Goal: Answer question/provide support: Share knowledge or assist other users

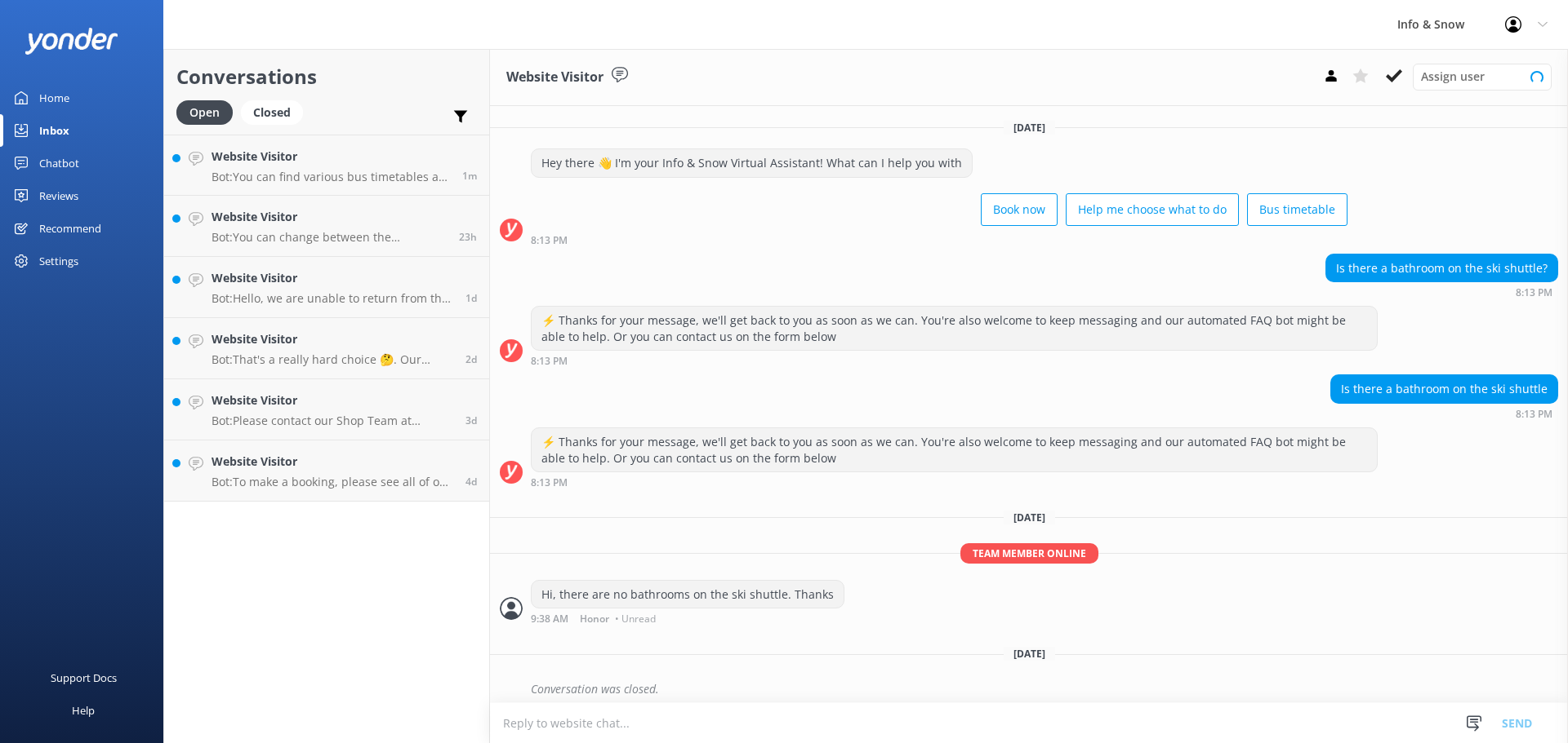
scroll to position [87, 0]
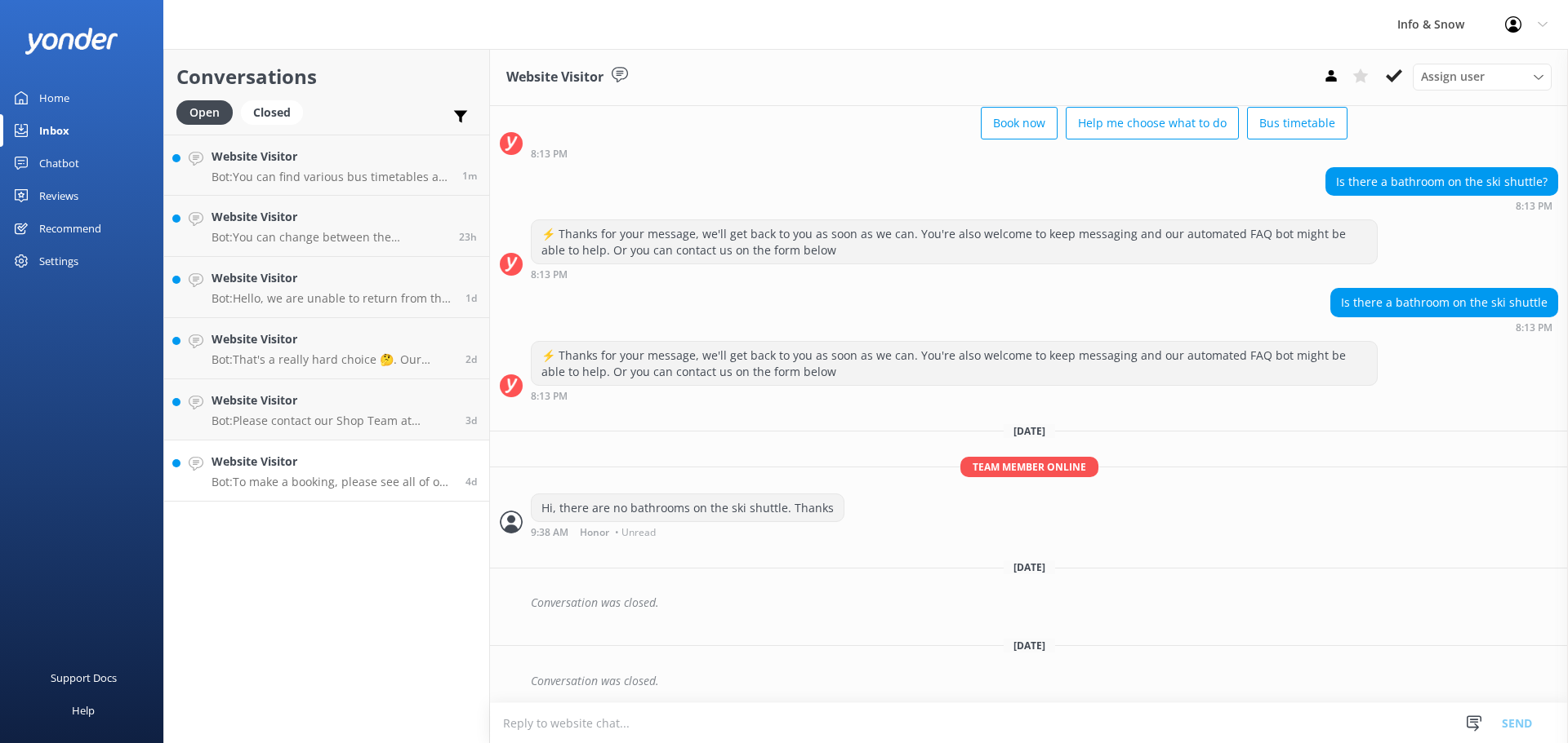
click at [318, 486] on p "Bot: To make a booking, please see all of our products here: [URL][DOMAIN_NAME]." at bounding box center [331, 481] width 241 height 15
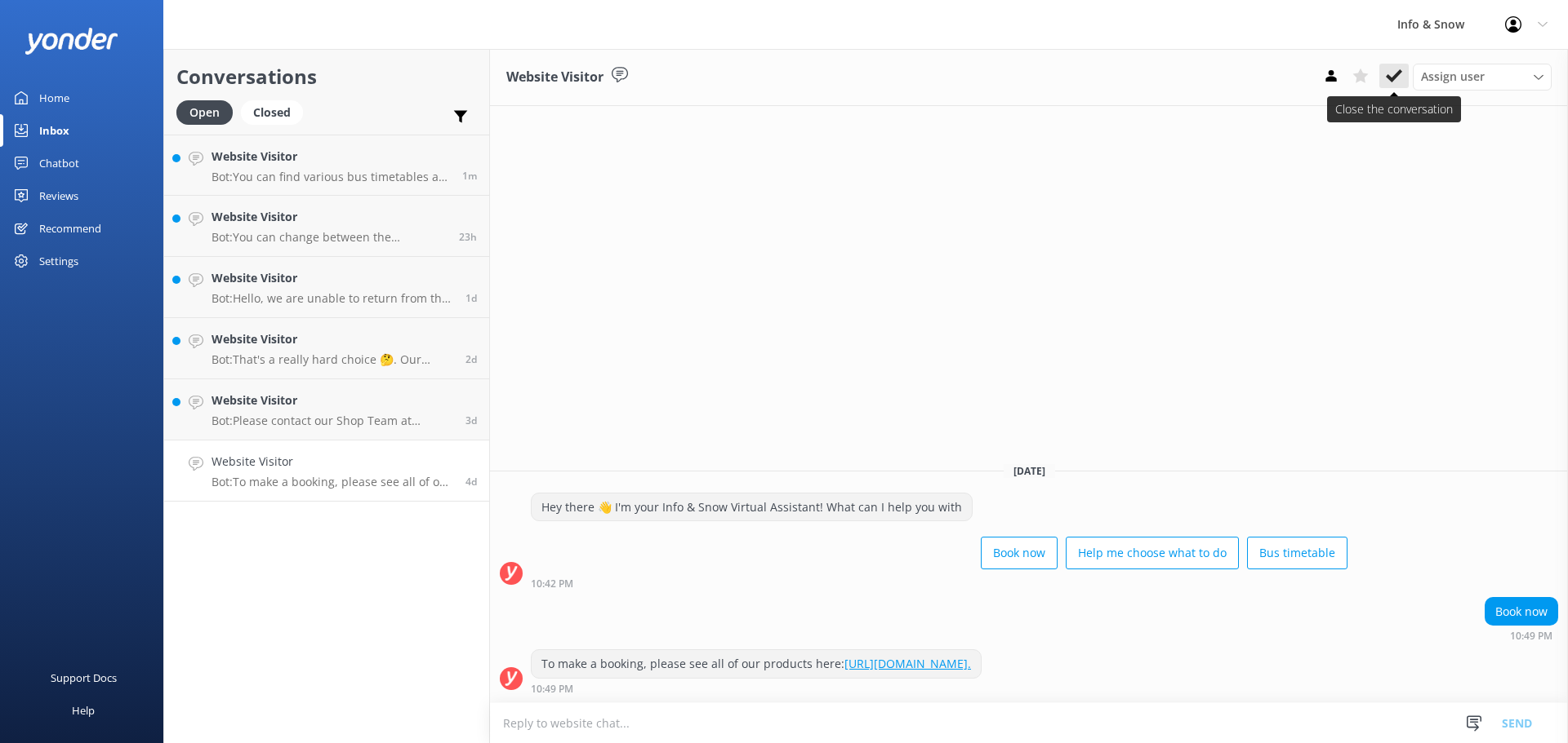
click at [1395, 76] on use at bounding box center [1393, 75] width 17 height 13
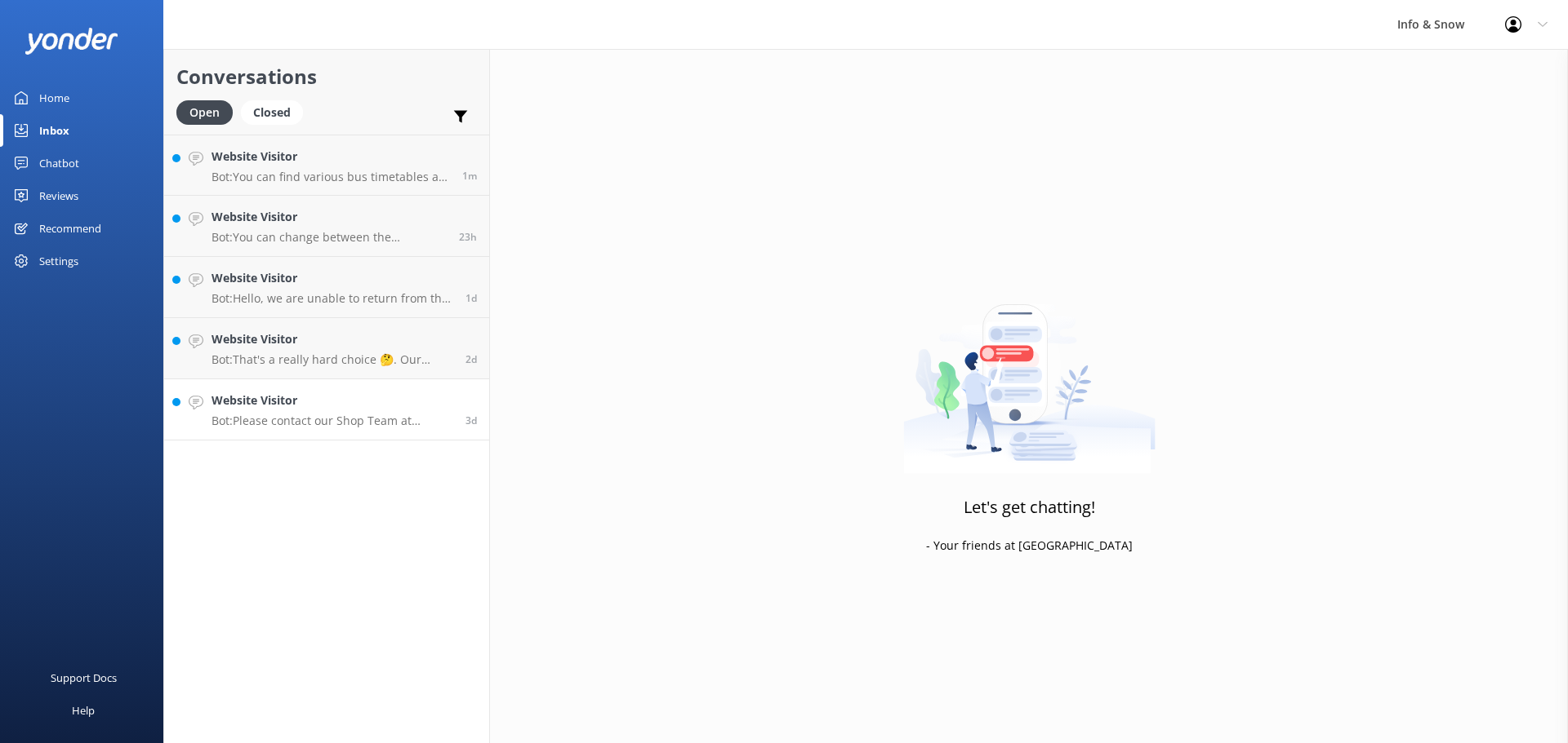
click at [371, 415] on p "Bot: Please contact our Shop Team at [PHONE_NUMBER] if you are departing the mo…" at bounding box center [331, 421] width 241 height 15
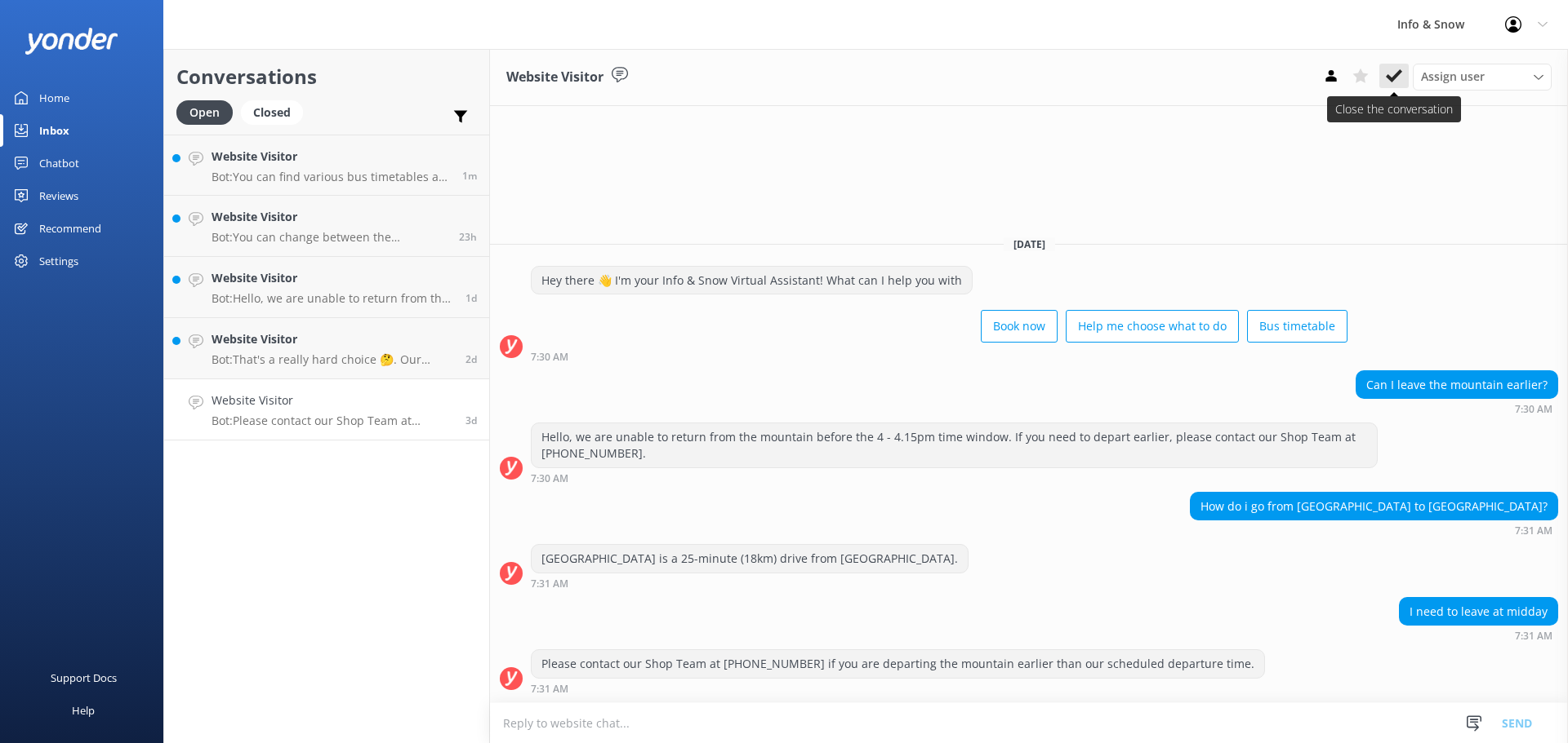
click at [1394, 75] on icon at bounding box center [1393, 75] width 17 height 17
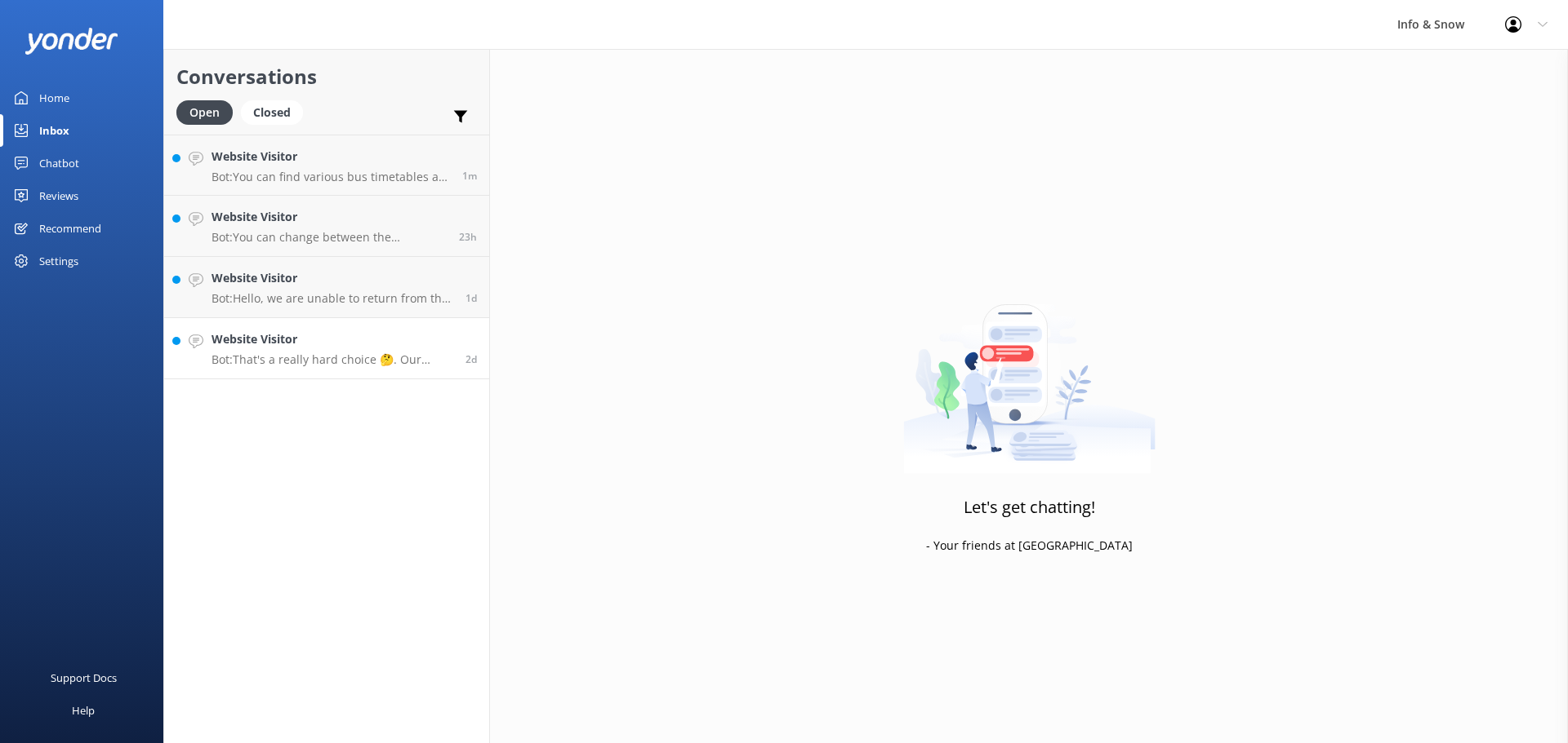
click at [246, 354] on p "Bot: That's a really hard choice 🤔. Our interactive quiz can help recommend a g…" at bounding box center [331, 359] width 241 height 15
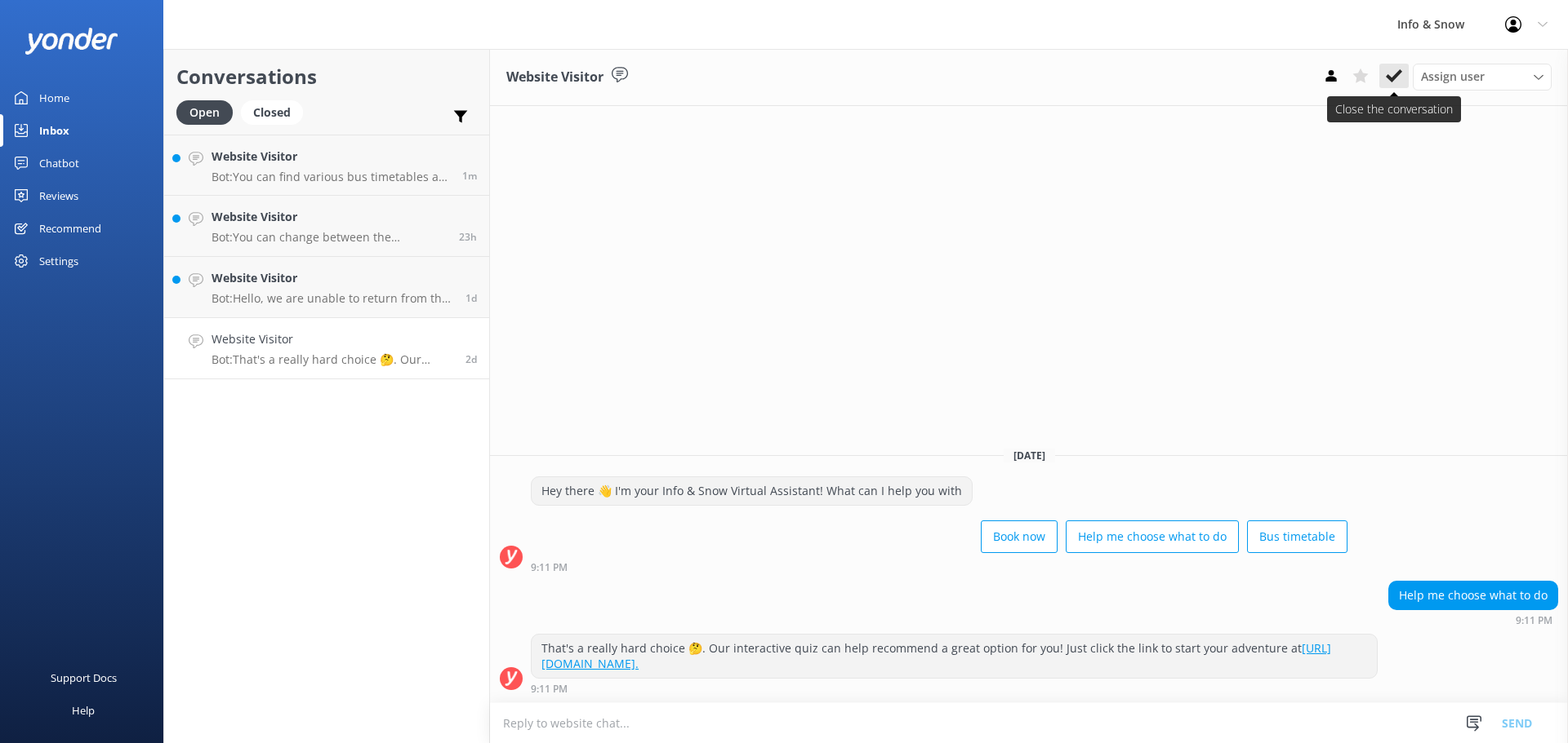
click at [1390, 77] on icon at bounding box center [1393, 75] width 17 height 17
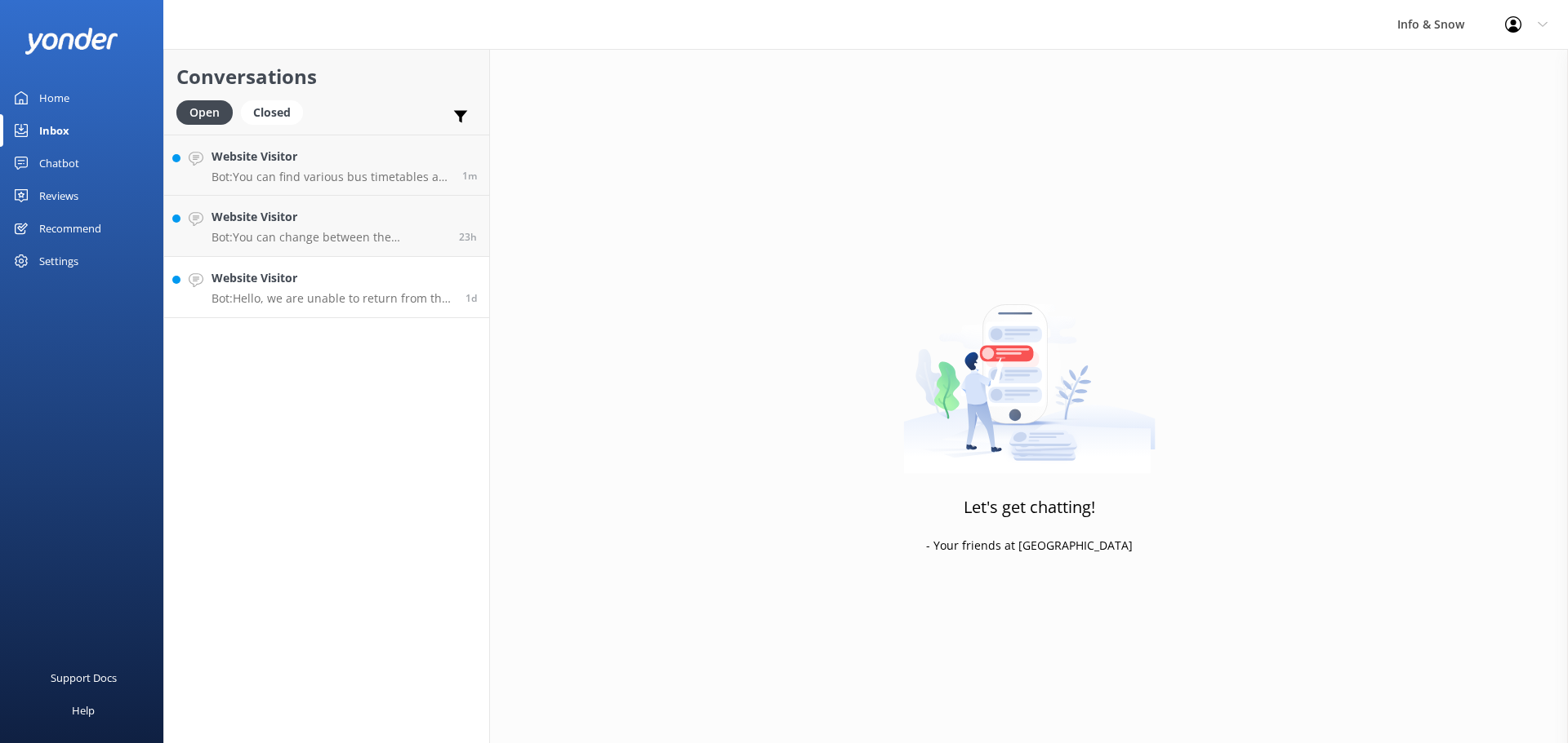
click at [295, 298] on p "Bot: Hello, we are unable to return from the mountain before the 4 - 4.15pm tim…" at bounding box center [331, 298] width 241 height 15
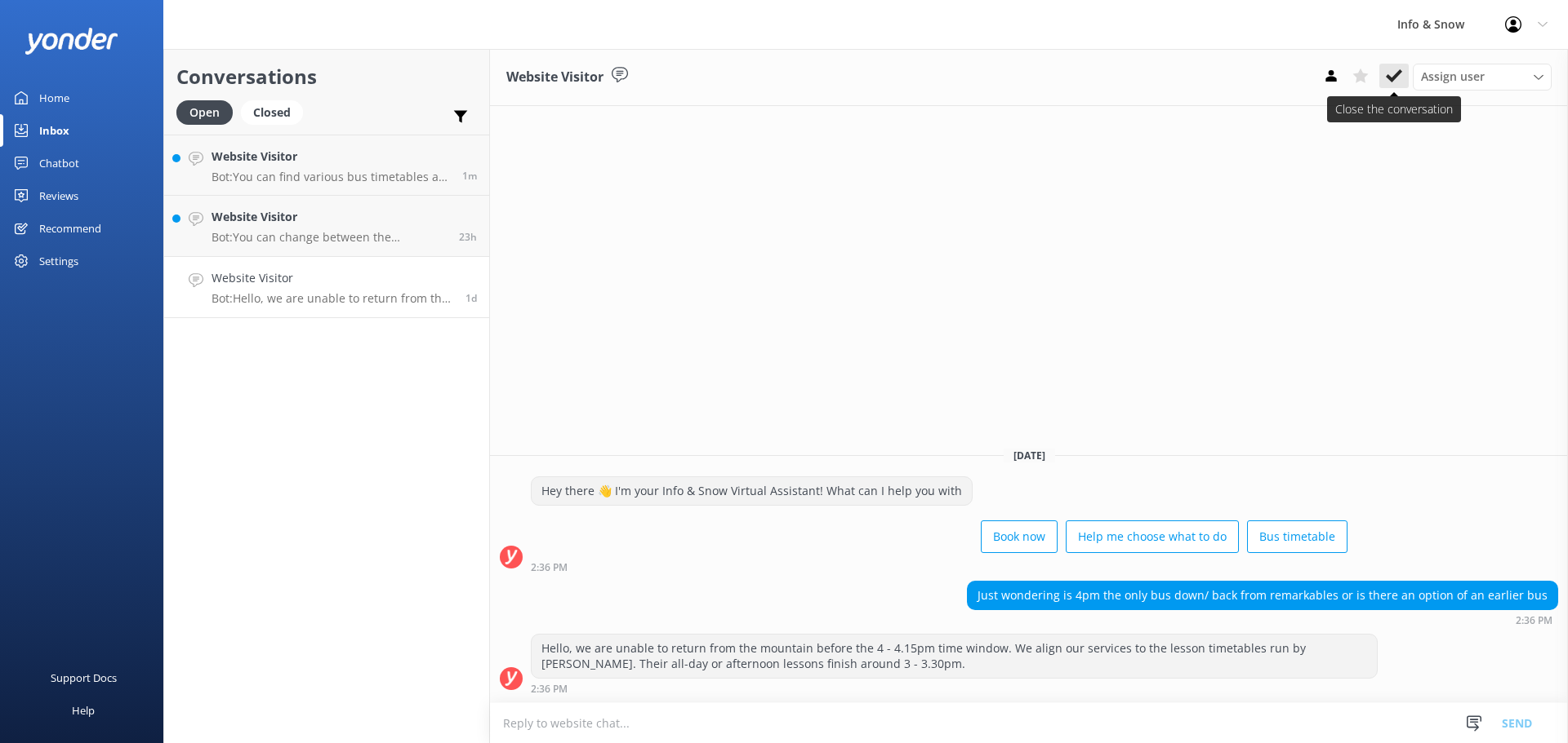
click at [1398, 78] on icon at bounding box center [1393, 75] width 17 height 17
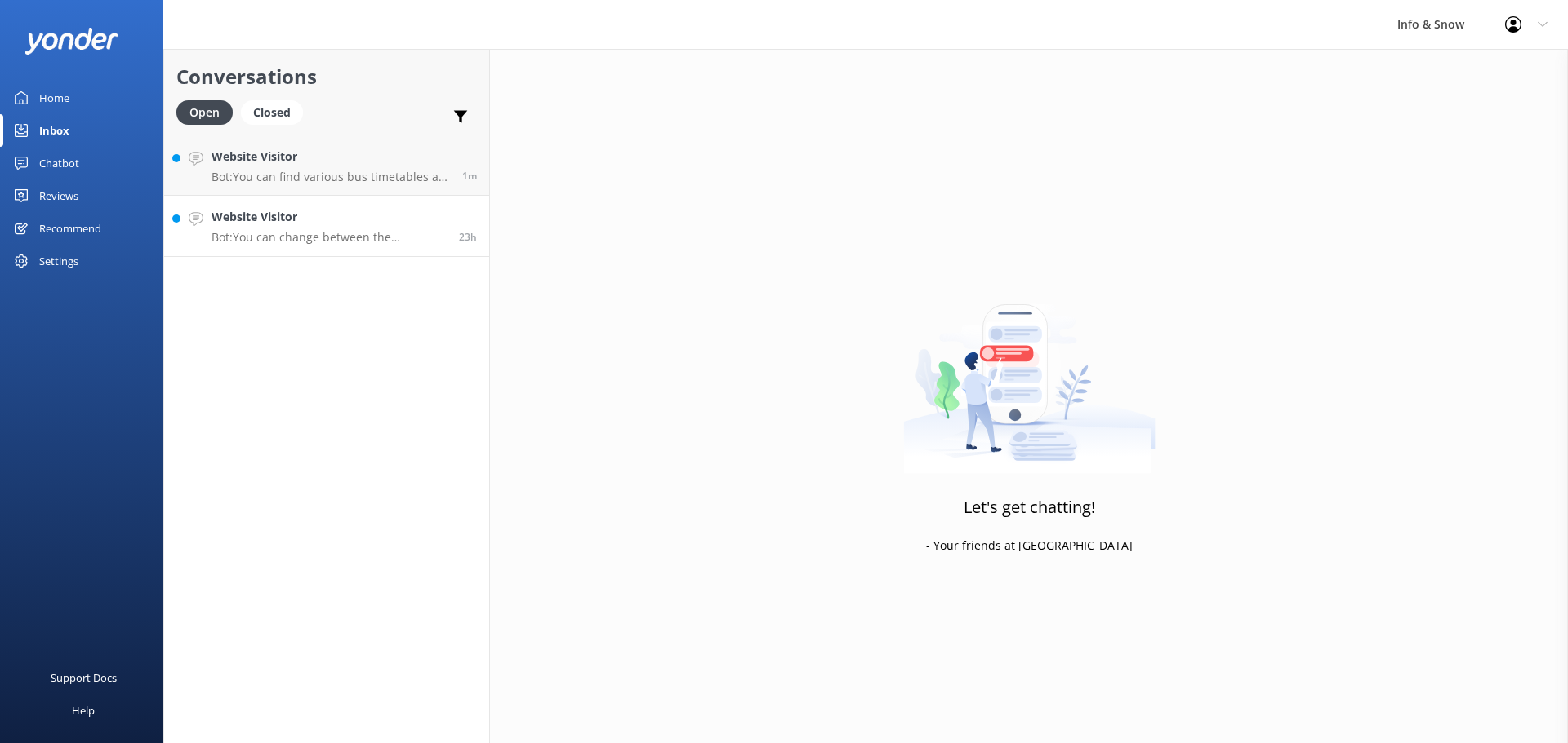
click at [299, 224] on h4 "Website Visitor" at bounding box center [328, 217] width 235 height 18
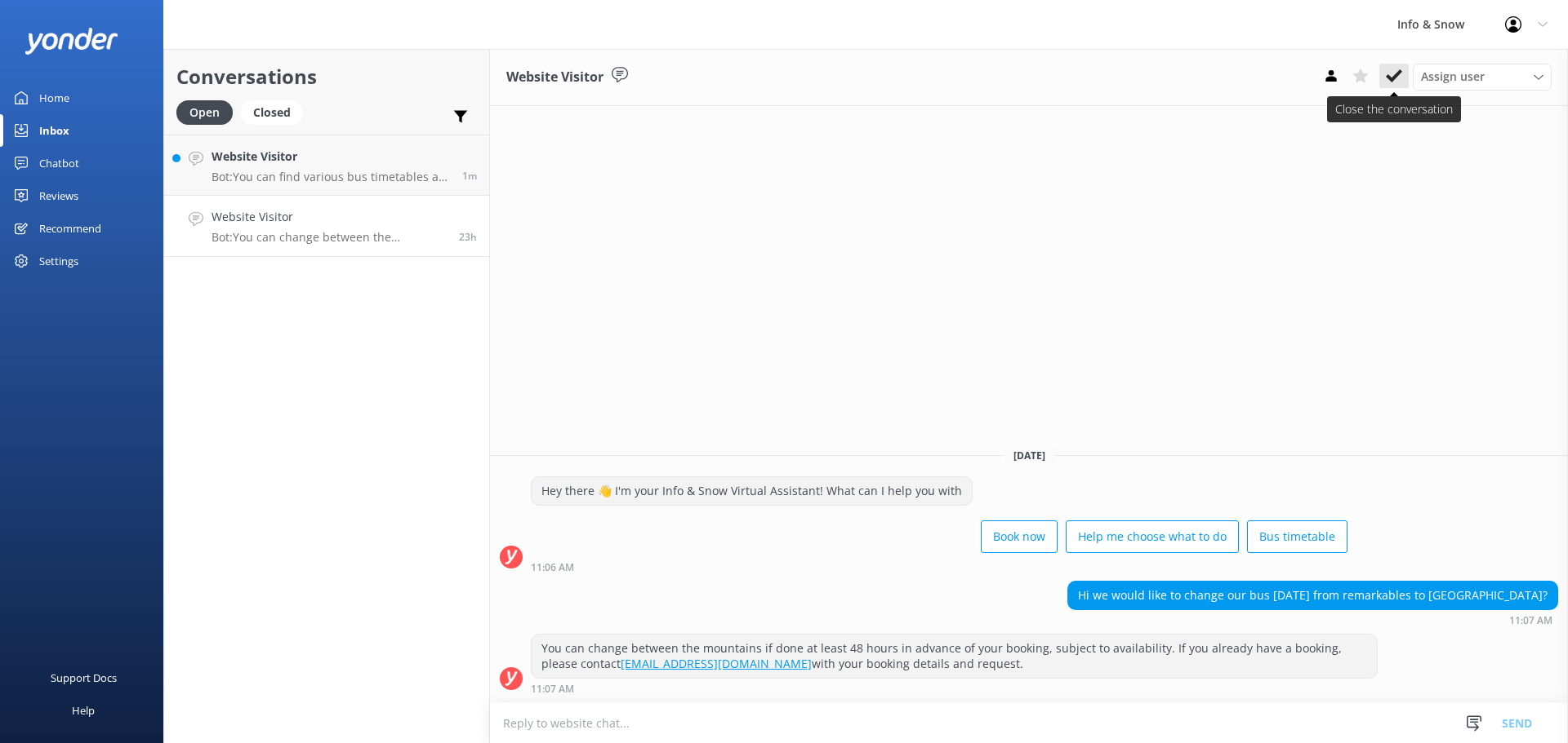
click at [1394, 72] on icon at bounding box center [1393, 75] width 17 height 17
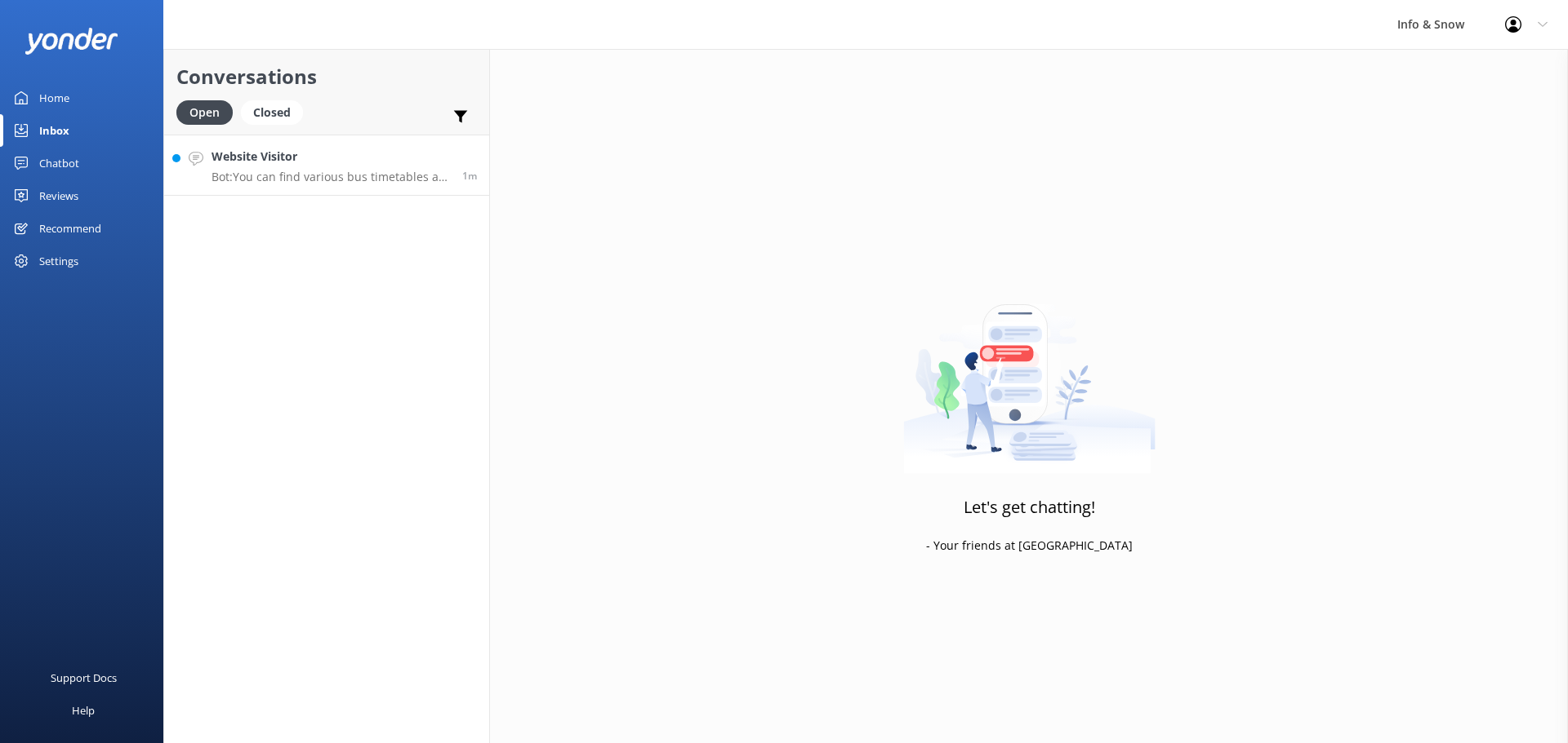
click at [367, 174] on p "Bot: You can find various bus timetables at the following links: - Timetable Br…" at bounding box center [330, 177] width 238 height 15
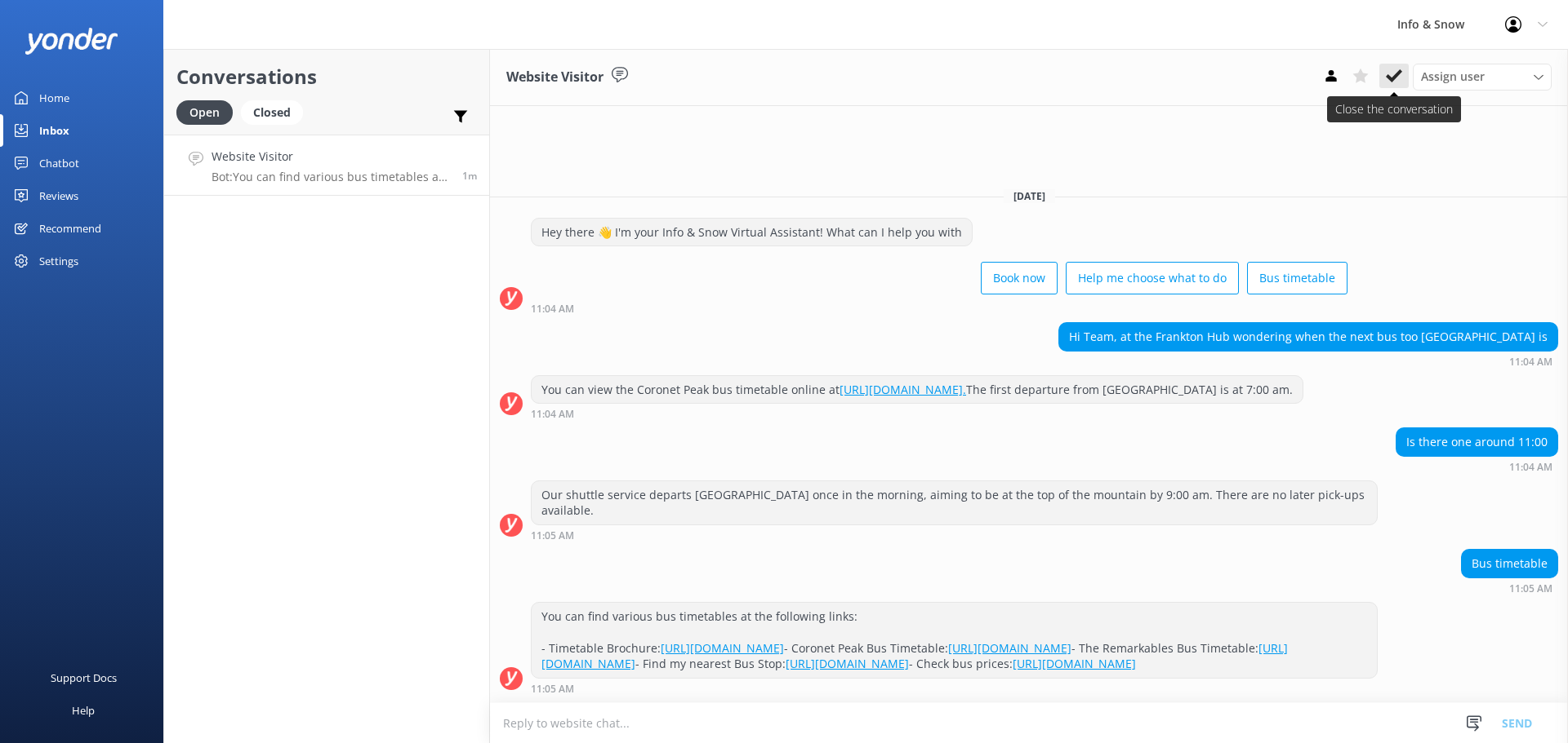
click at [1395, 77] on use at bounding box center [1393, 75] width 17 height 13
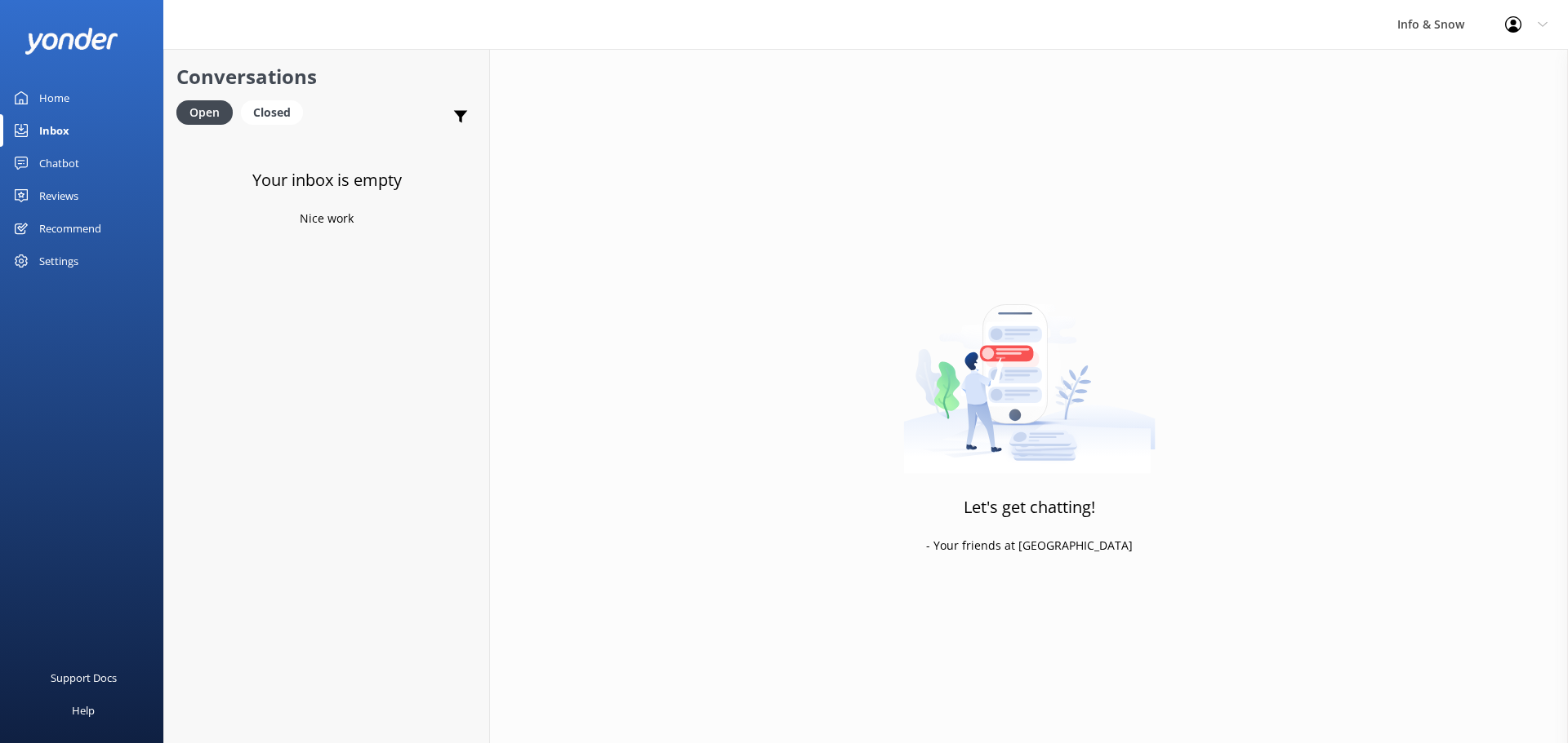
click at [44, 97] on div "Home" at bounding box center [54, 98] width 30 height 32
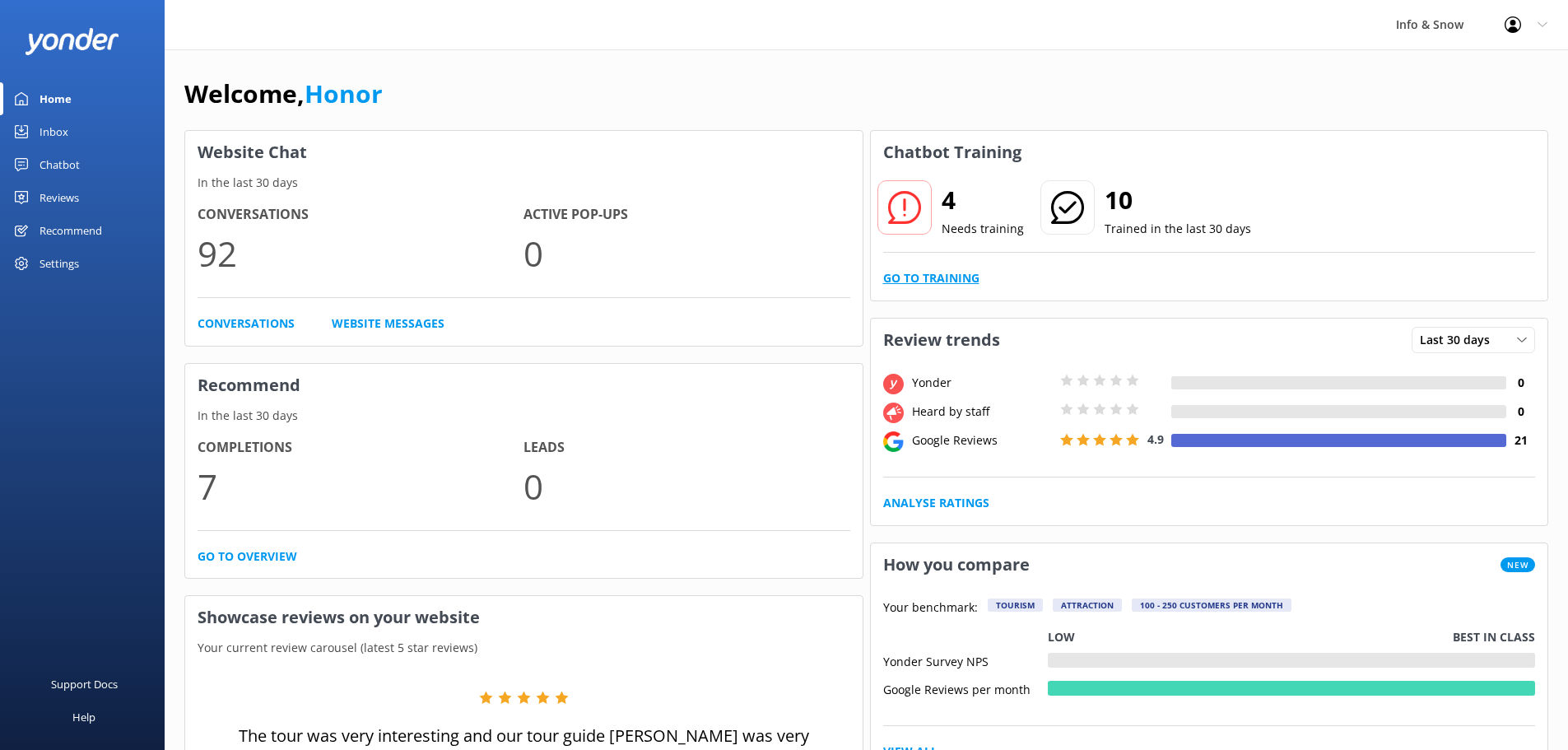
click at [947, 286] on link "Go to Training" at bounding box center [932, 278] width 97 height 18
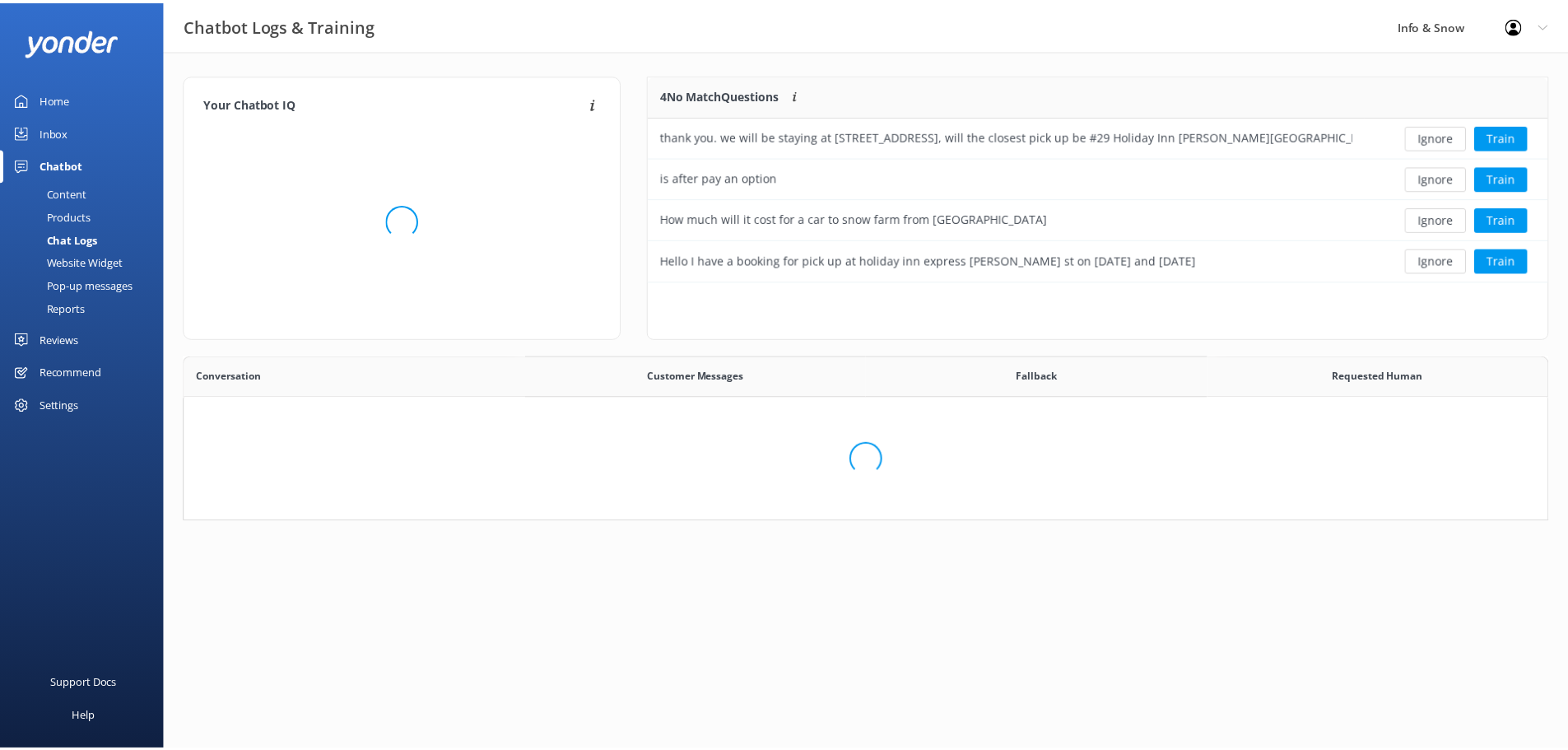
scroll to position [565, 1350]
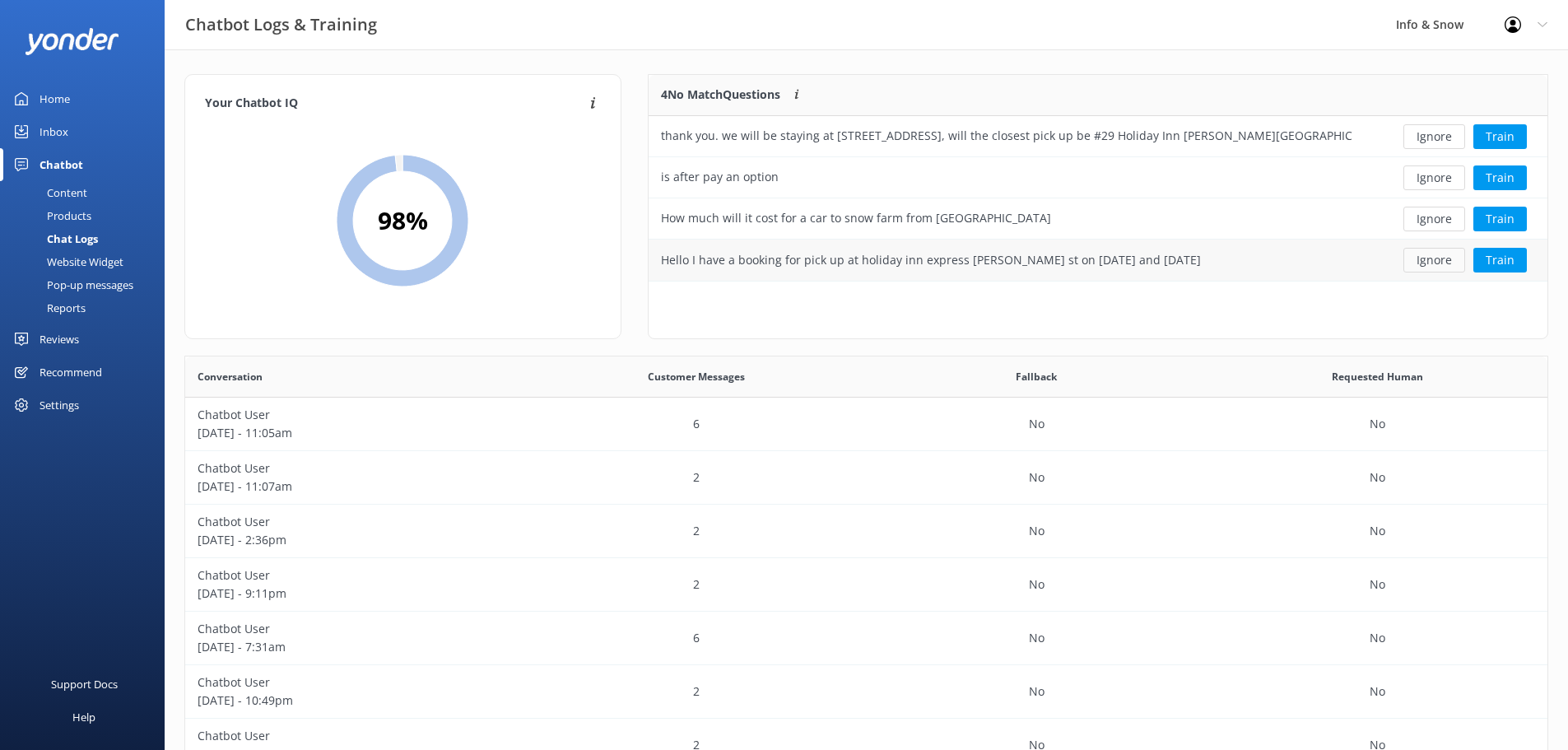
click at [1443, 263] on button "Ignore" at bounding box center [1434, 260] width 62 height 25
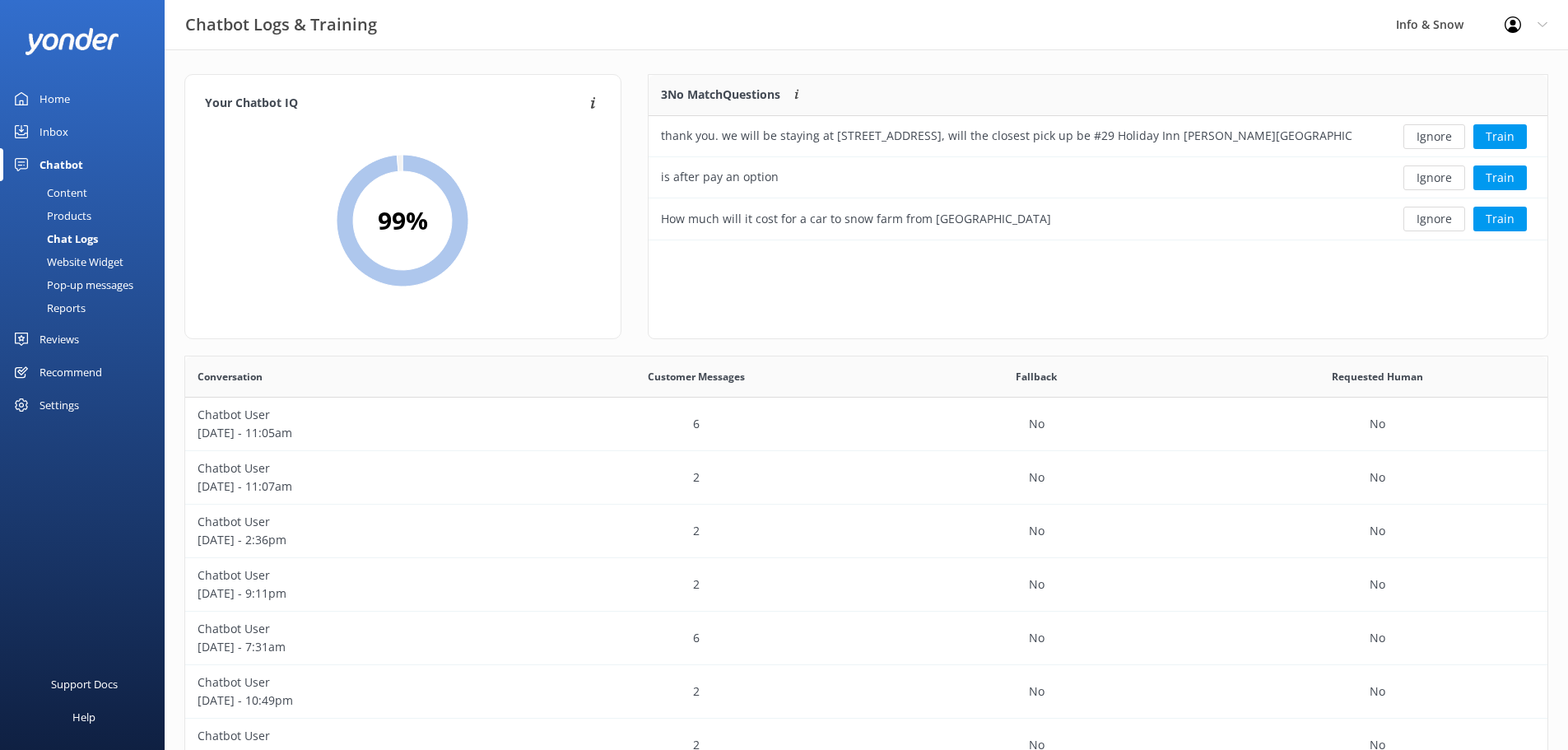
scroll to position [153, 886]
click at [1431, 214] on button "Ignore" at bounding box center [1434, 219] width 62 height 25
click at [1274, 139] on div "thank you. we will be staying at [STREET_ADDRESS], will the closest pick up be …" at bounding box center [1007, 137] width 716 height 41
click at [1507, 138] on button "Train" at bounding box center [1500, 136] width 53 height 25
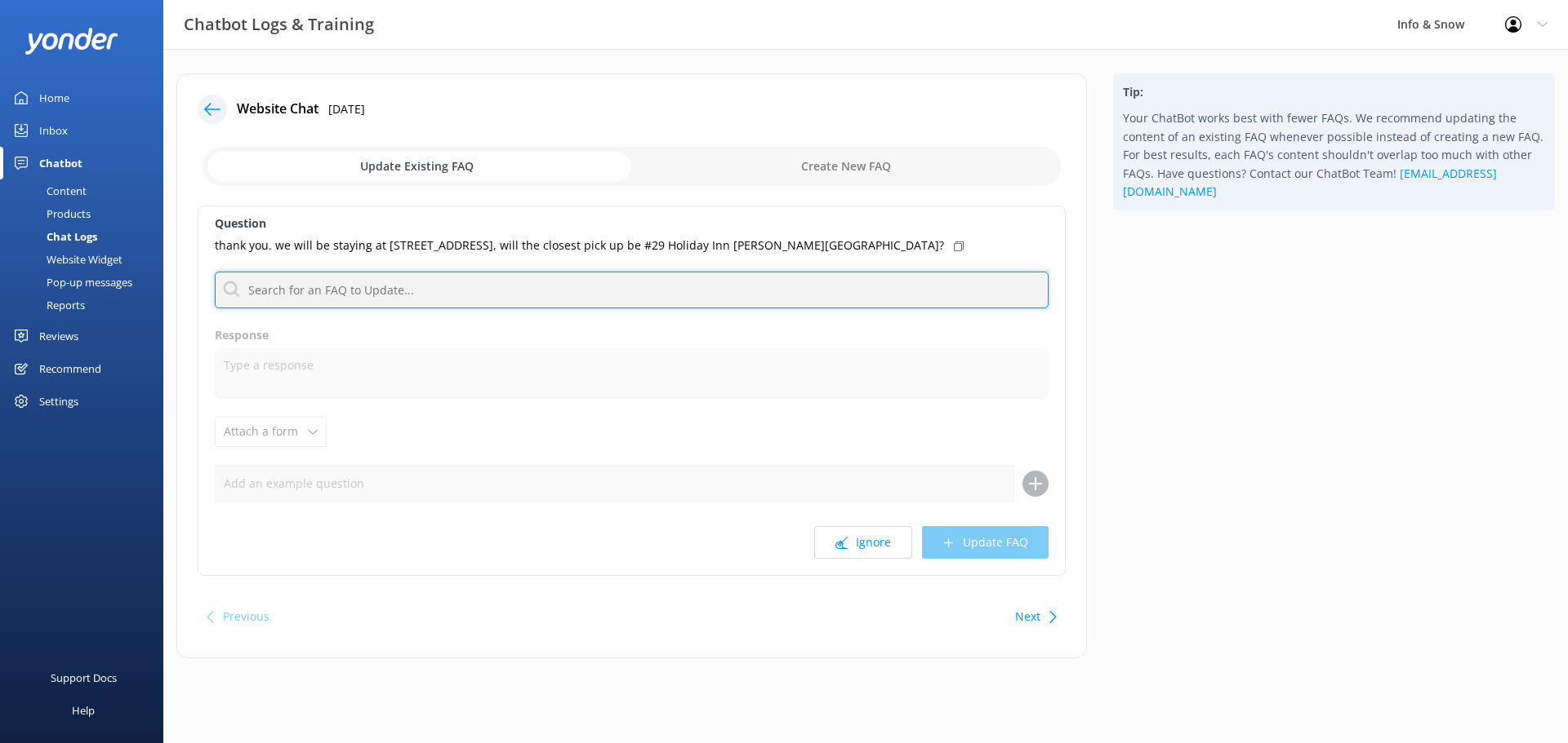
click at [459, 291] on input "text" at bounding box center [631, 290] width 833 height 37
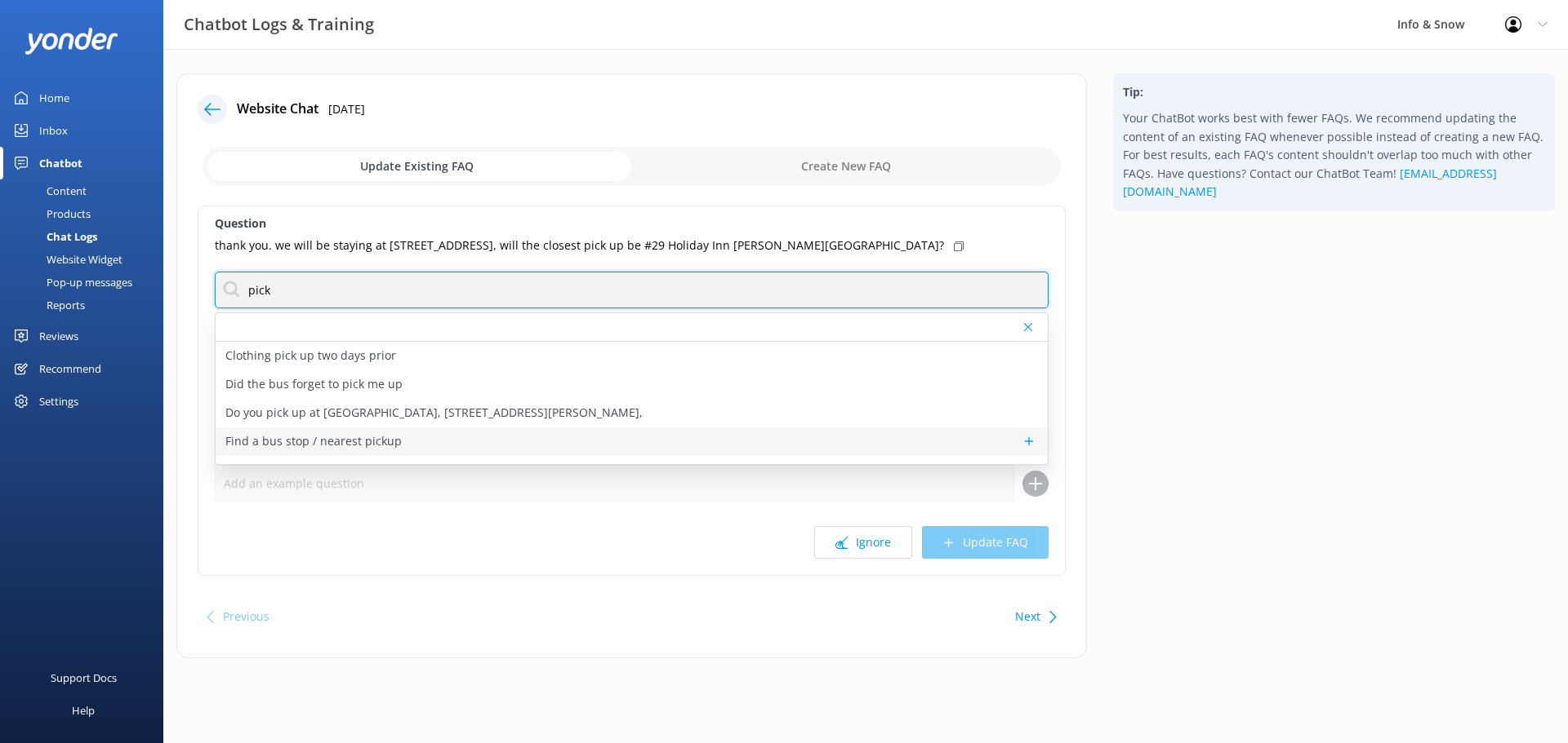
type input "pick"
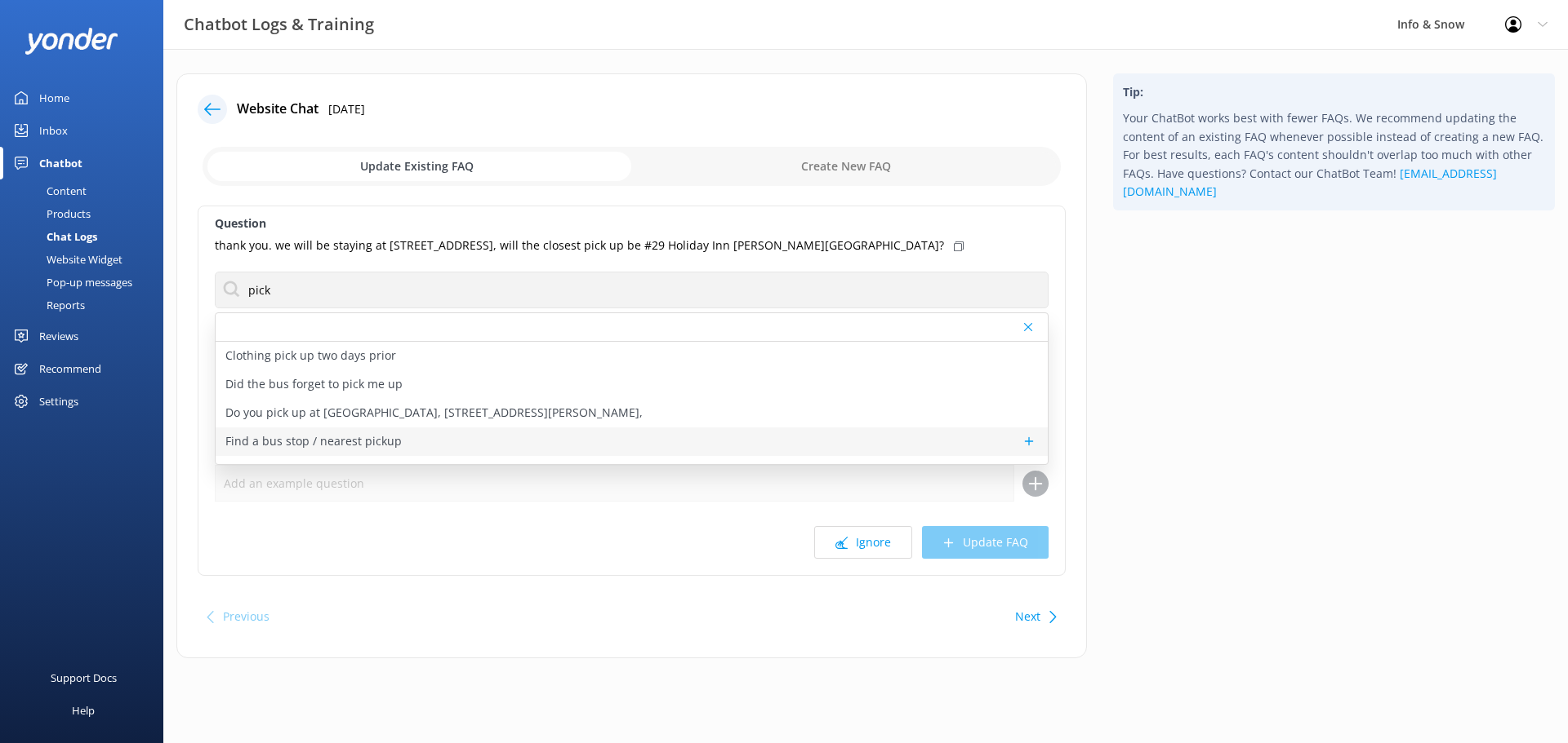
click at [471, 440] on div "Find a bus stop / nearest pickup" at bounding box center [632, 441] width 832 height 28
type textarea "Find all the stops served by our shuttles at the following link, and choose the…"
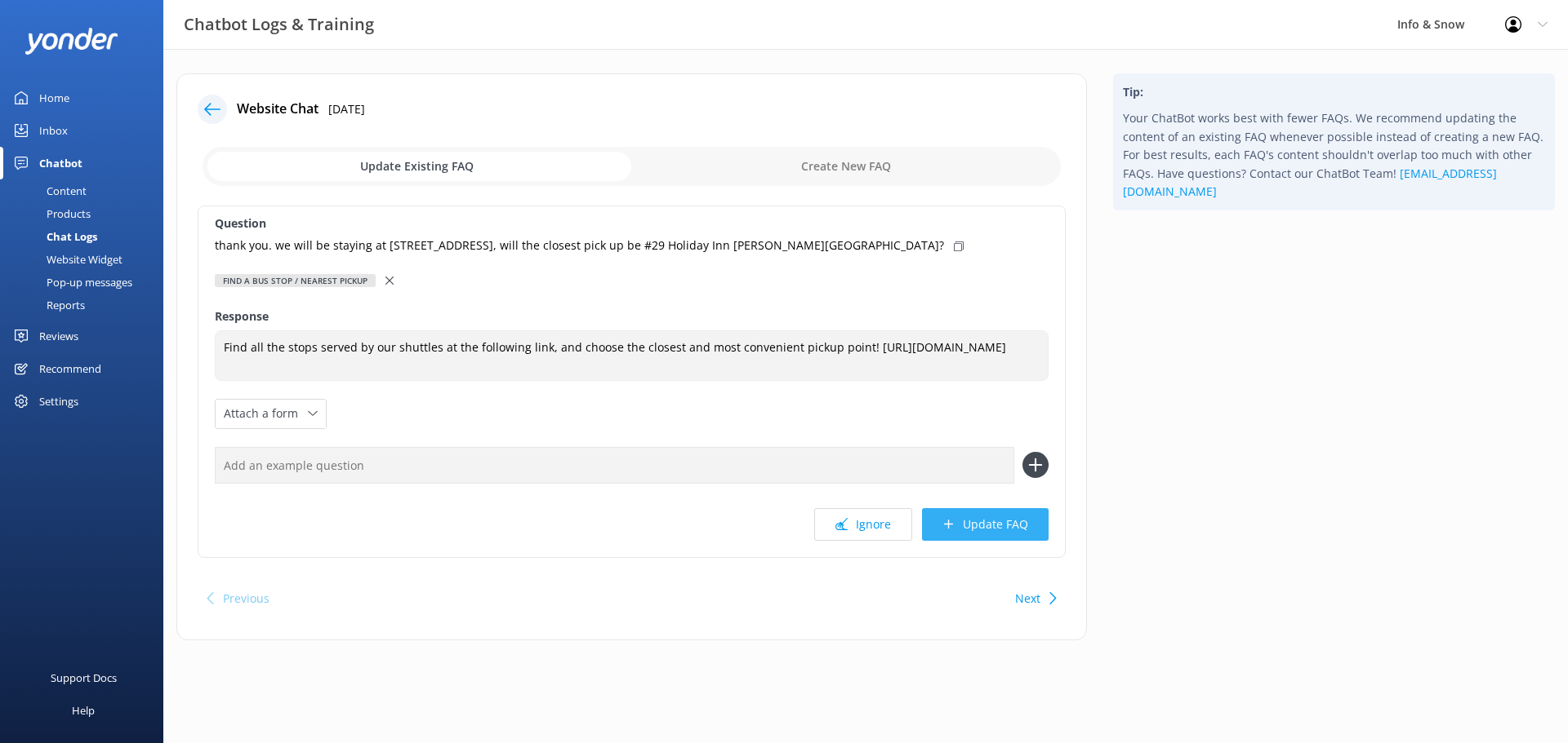
click at [988, 516] on button "Update FAQ" at bounding box center [986, 524] width 127 height 32
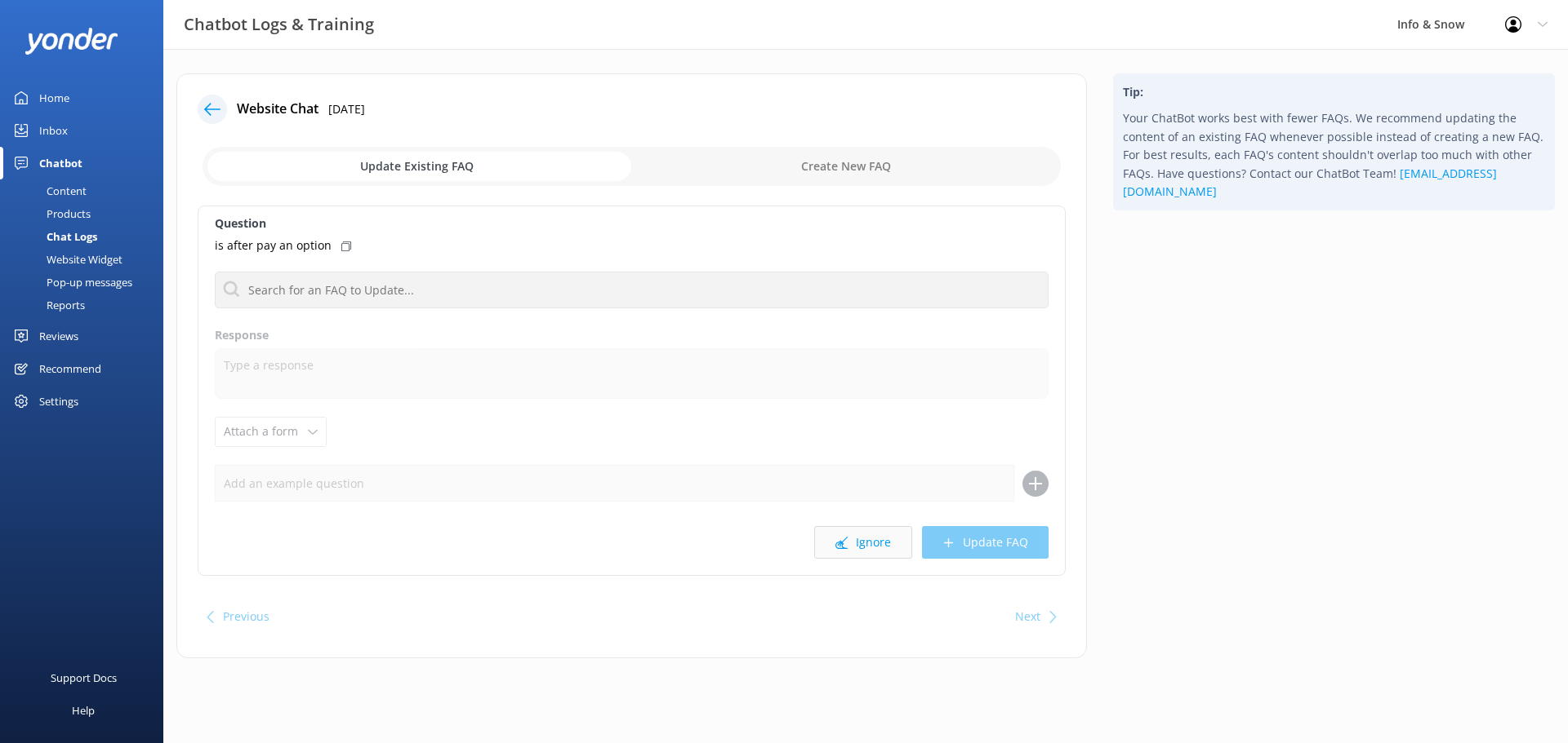
click at [863, 549] on button "Ignore" at bounding box center [863, 542] width 98 height 32
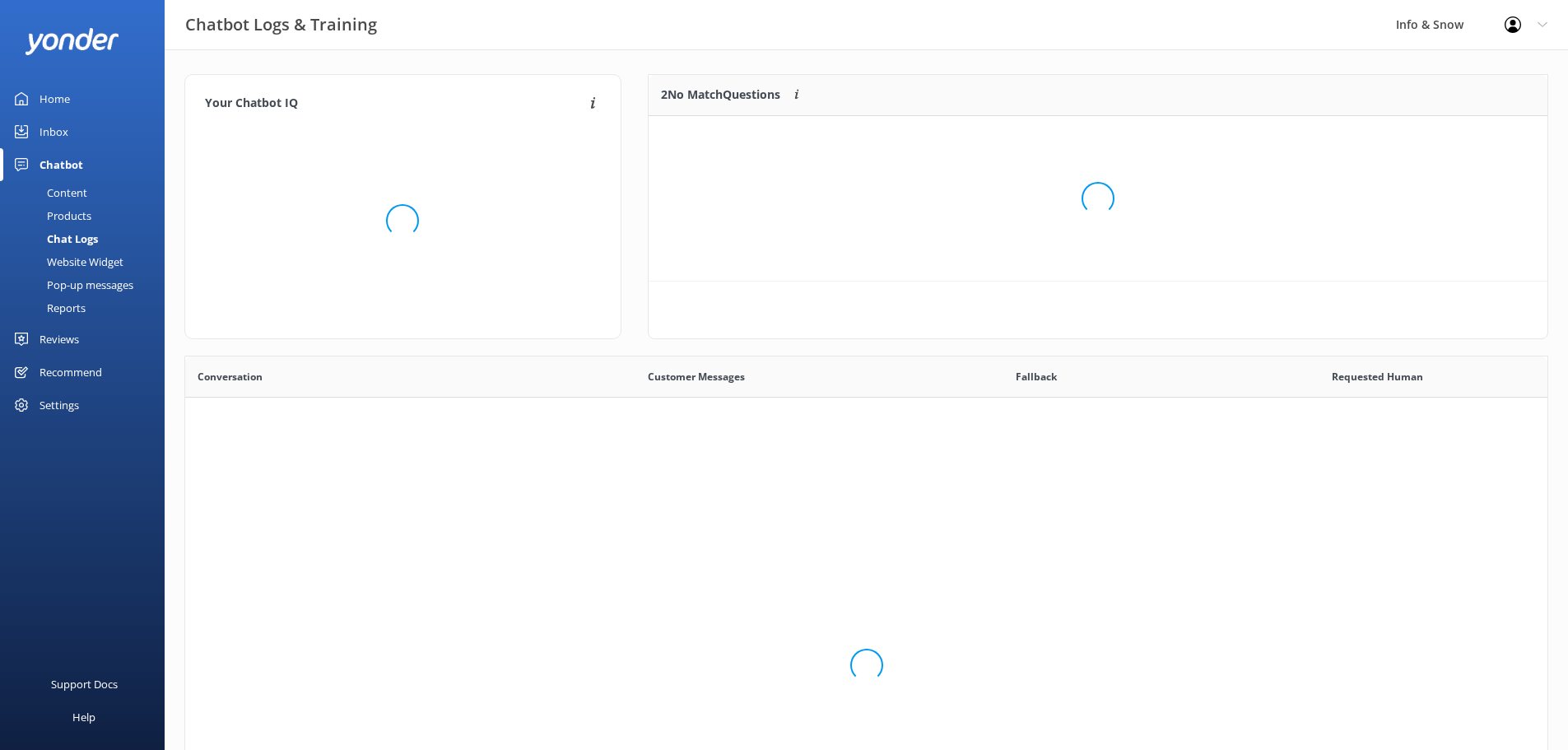
scroll to position [565, 1350]
